Goal: Information Seeking & Learning: Learn about a topic

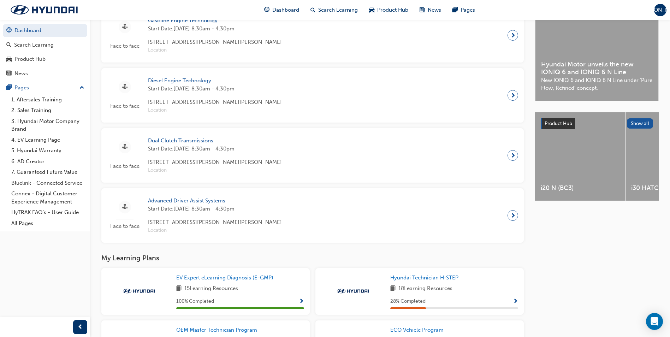
scroll to position [138, 0]
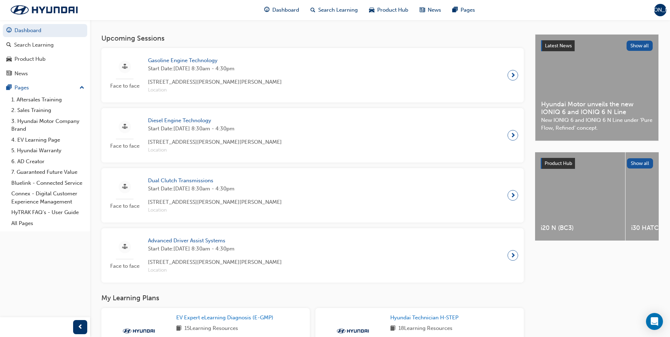
click at [659, 12] on span "[PERSON_NAME]" at bounding box center [661, 10] width 42 height 8
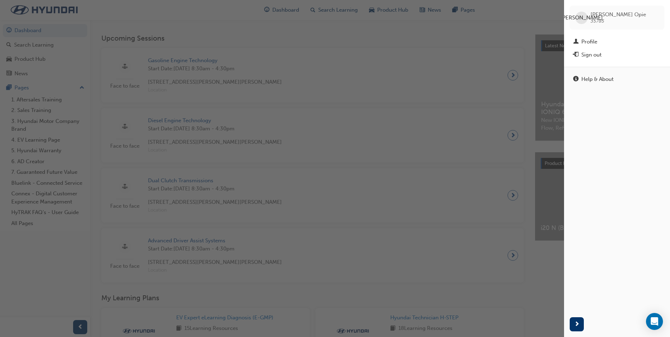
click at [446, 31] on div "button" at bounding box center [282, 168] width 564 height 337
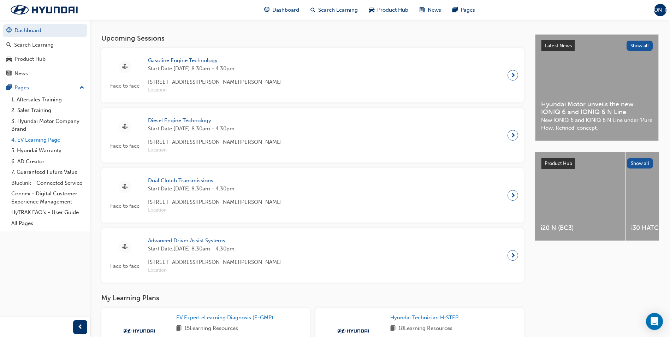
click at [63, 142] on link "4. EV Learning Page" at bounding box center [47, 140] width 79 height 11
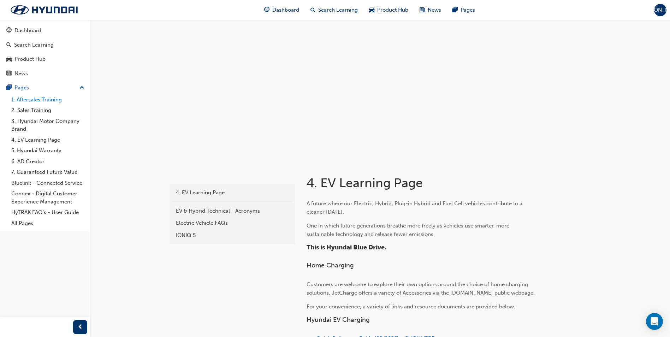
click at [55, 98] on link "1. Aftersales Training" at bounding box center [47, 99] width 79 height 11
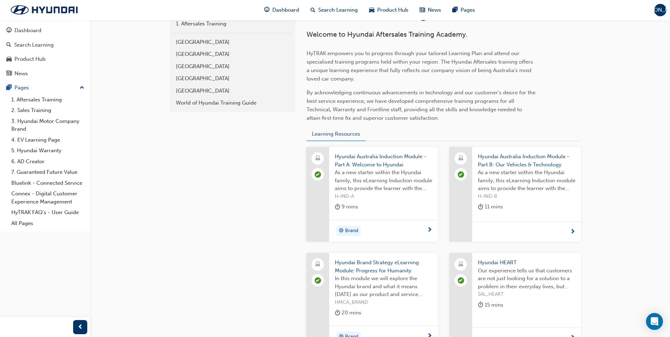
scroll to position [148, 0]
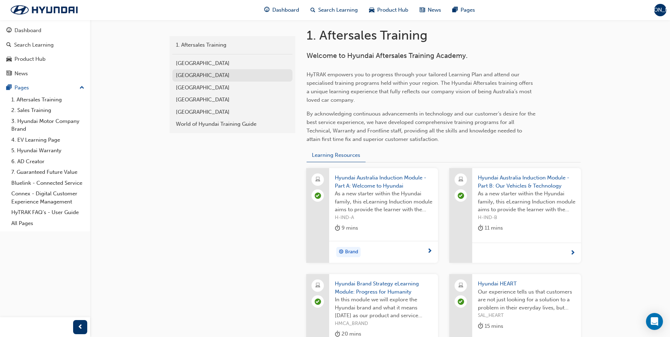
click at [204, 75] on div "Northern Region" at bounding box center [232, 75] width 113 height 8
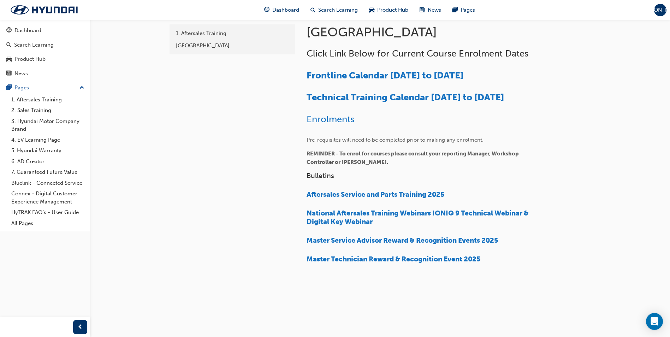
scroll to position [171, 0]
click at [339, 92] on span "Technical Training Calendar August to December 2025" at bounding box center [406, 97] width 198 height 11
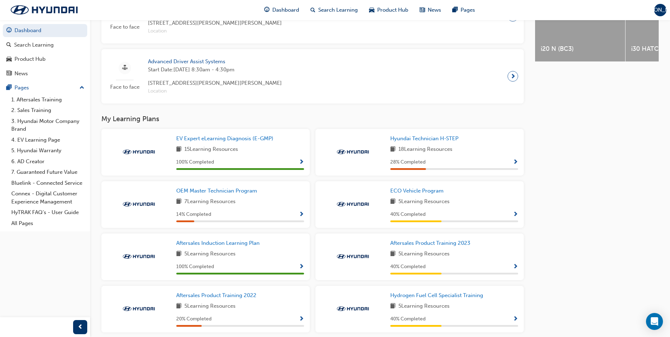
scroll to position [318, 0]
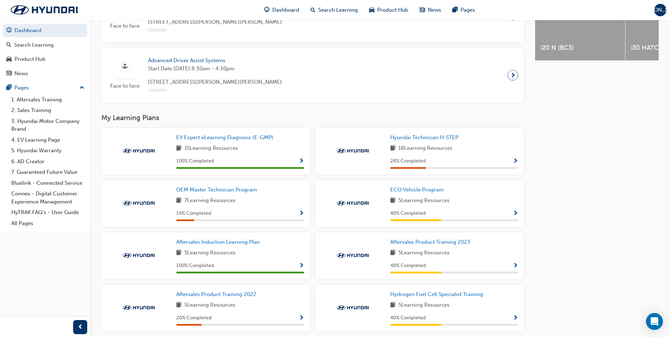
click at [515, 216] on span "Show Progress" at bounding box center [515, 214] width 5 height 6
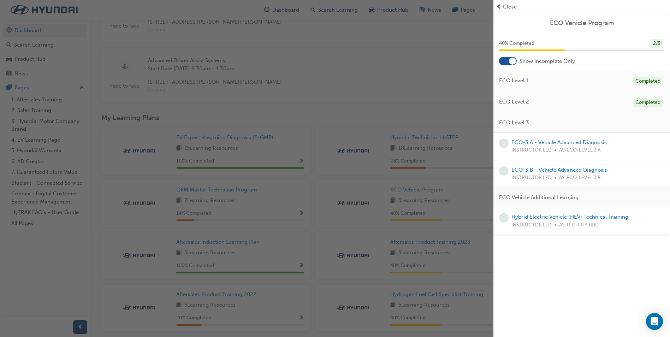
click at [509, 62] on div at bounding box center [508, 61] width 18 height 8
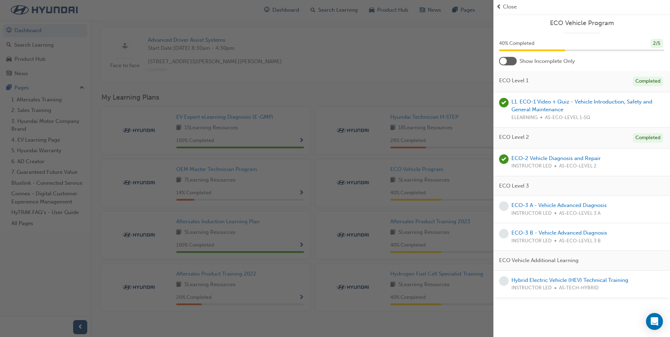
scroll to position [350, 0]
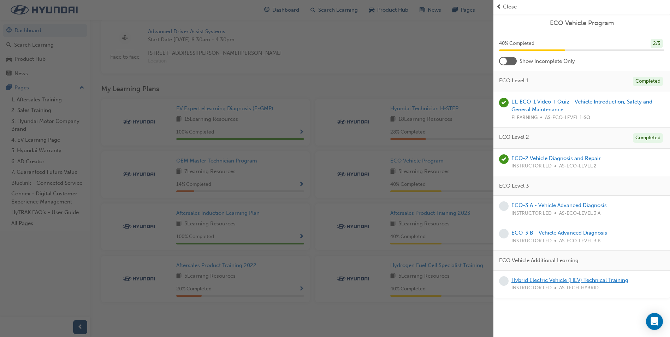
click at [582, 280] on link "Hybrid Electric Vehicle (HEV) Technical Training" at bounding box center [570, 280] width 117 height 6
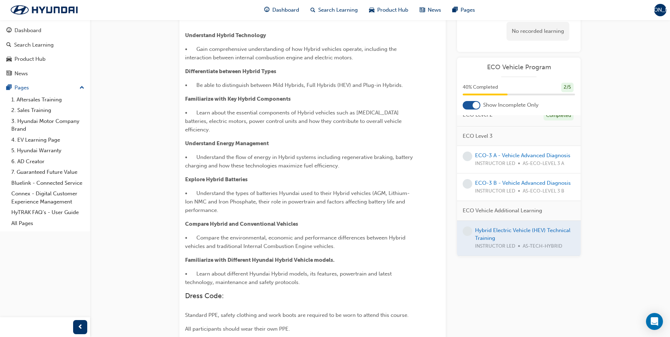
scroll to position [28, 0]
